Goal: Task Accomplishment & Management: Use online tool/utility

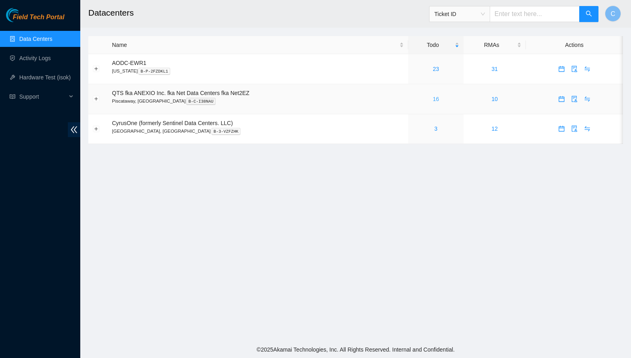
click at [437, 98] on link "16" at bounding box center [436, 99] width 6 height 6
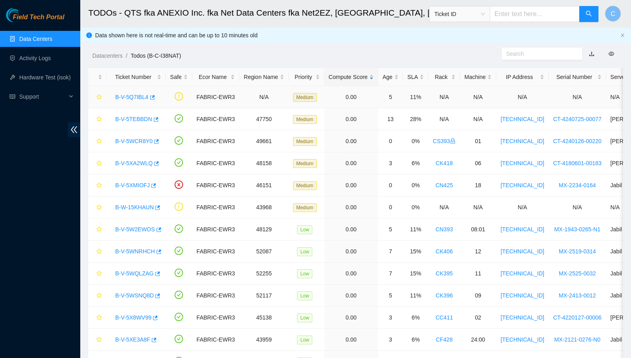
click at [128, 94] on link "B-V-5Q7IBL4" at bounding box center [131, 97] width 33 height 6
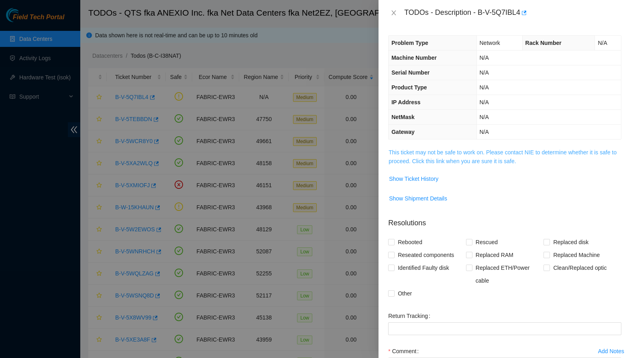
click at [425, 160] on link "This ticket may not be safe to work on. Please contact NIE to determine whether…" at bounding box center [502, 156] width 228 height 15
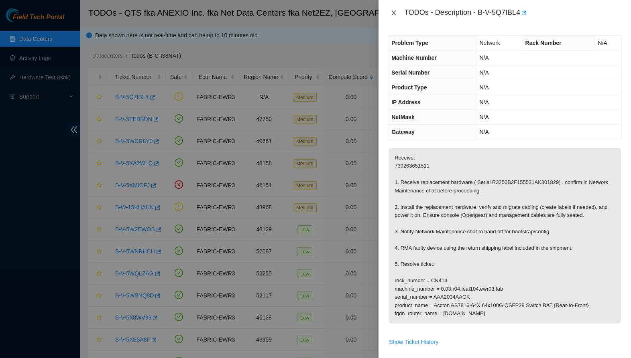
click at [390, 15] on icon "close" at bounding box center [393, 13] width 6 height 6
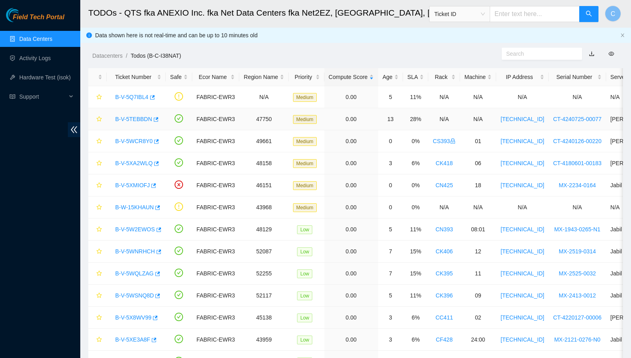
click at [131, 119] on link "B-V-5TEBBDN" at bounding box center [133, 119] width 37 height 6
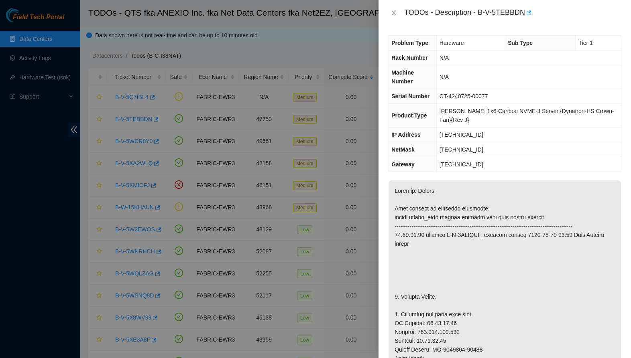
click at [390, 8] on div "TODOs - Description - B-V-5TEBBDN" at bounding box center [504, 12] width 233 height 13
click at [390, 12] on button "Close" at bounding box center [393, 13] width 11 height 8
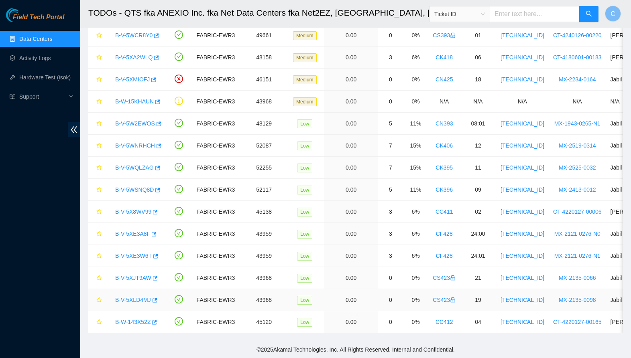
scroll to position [106, 0]
click at [139, 278] on link "B-V-5XJT9AW" at bounding box center [133, 278] width 36 height 6
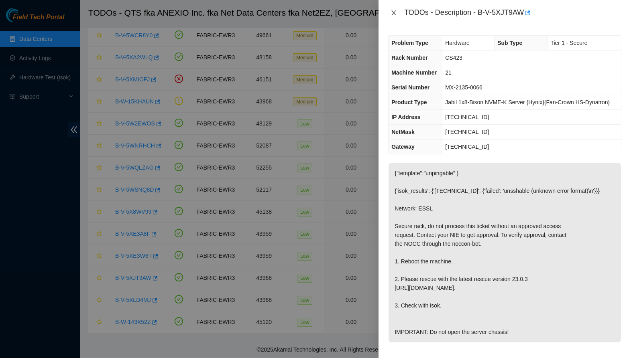
click at [390, 15] on button "Close" at bounding box center [393, 13] width 11 height 8
